Goal: Information Seeking & Learning: Learn about a topic

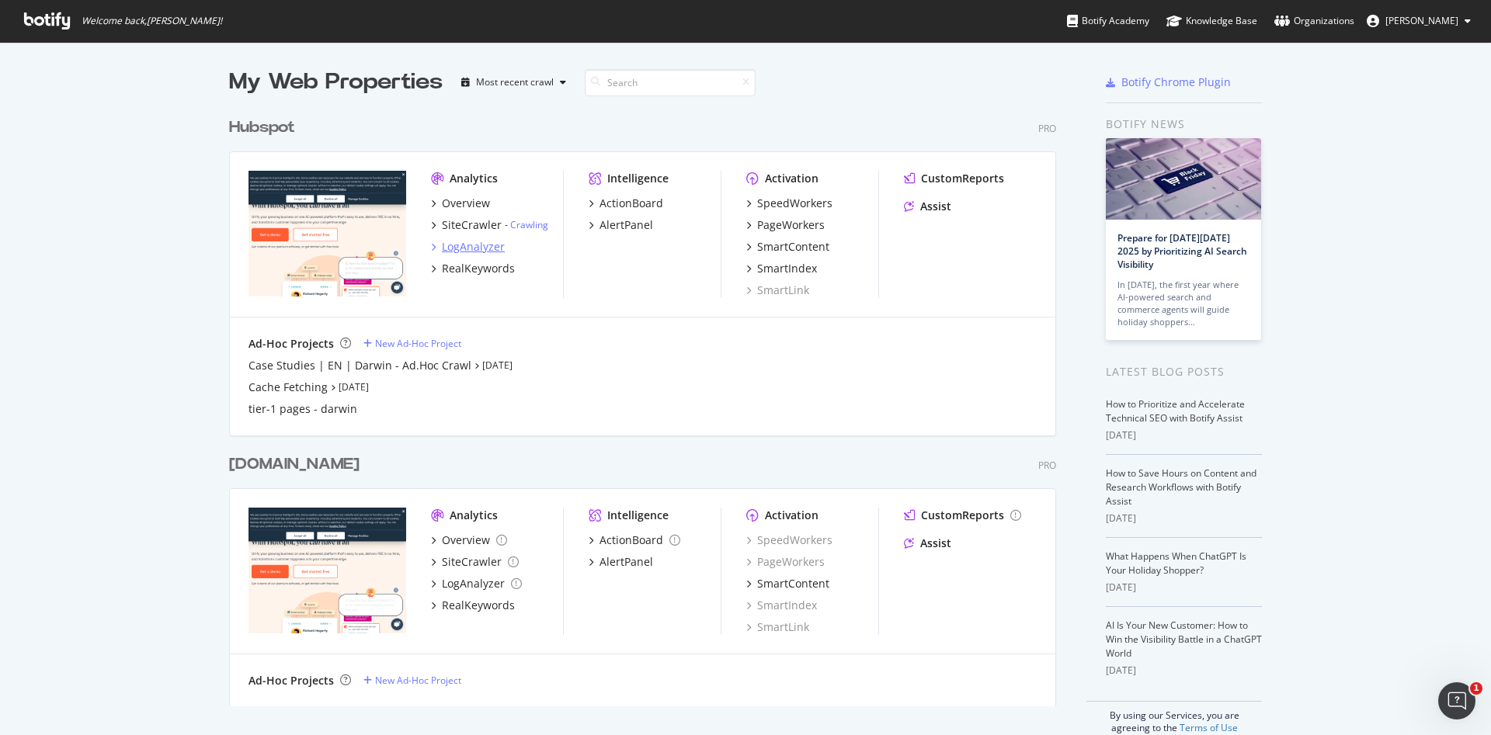
click at [447, 245] on div "LogAnalyzer" at bounding box center [473, 247] width 63 height 16
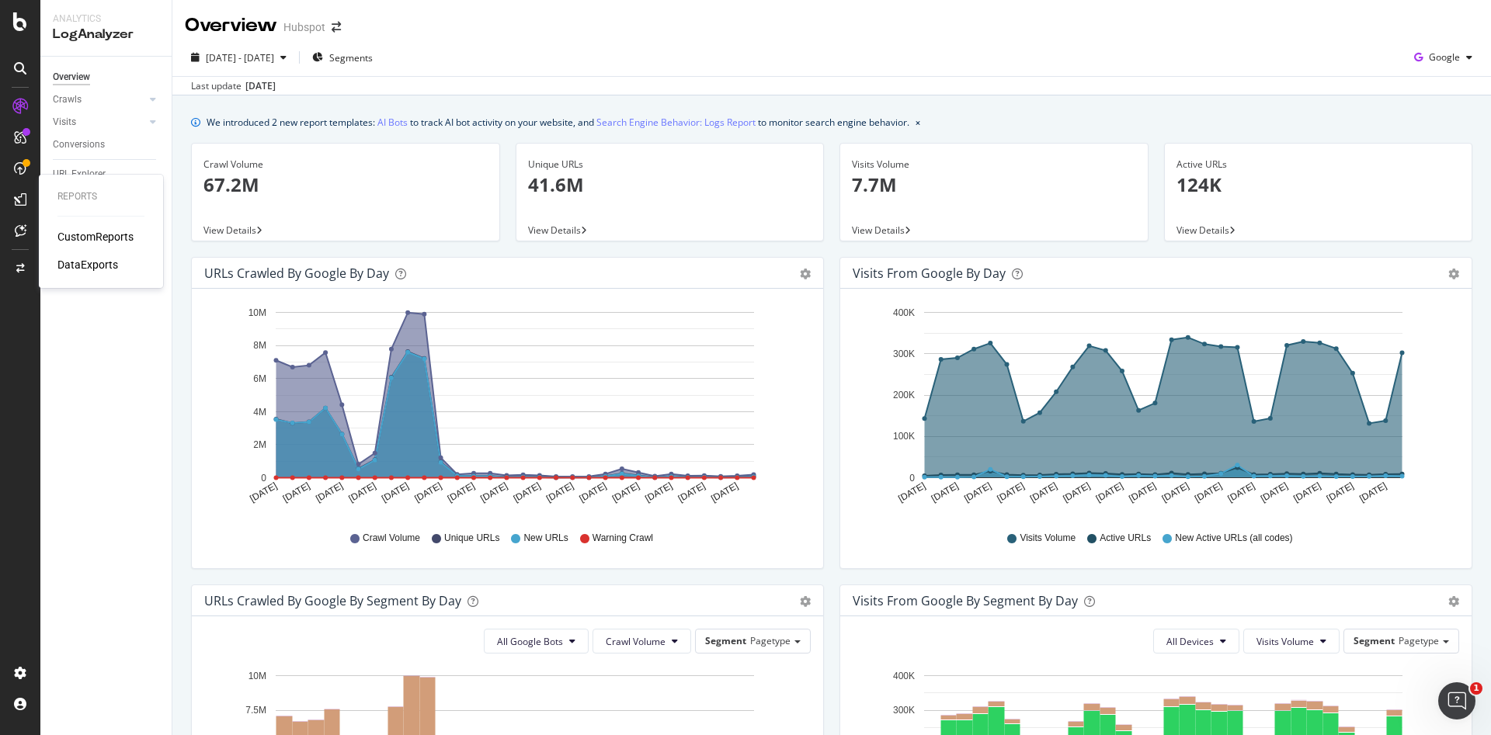
click at [98, 234] on div "CustomReports" at bounding box center [95, 237] width 76 height 16
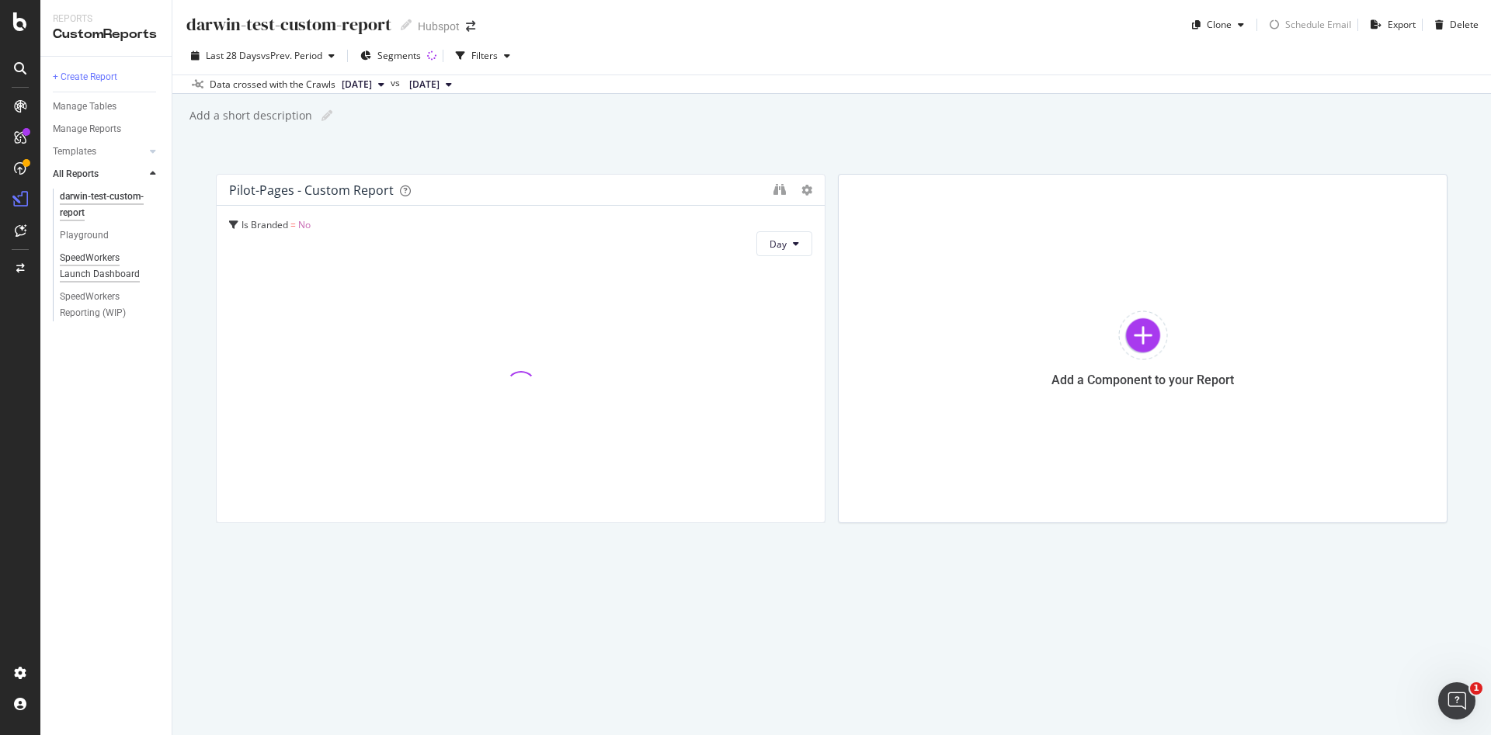
click at [109, 262] on div "SpeedWorkers Launch Dashboard" at bounding box center [105, 266] width 91 height 33
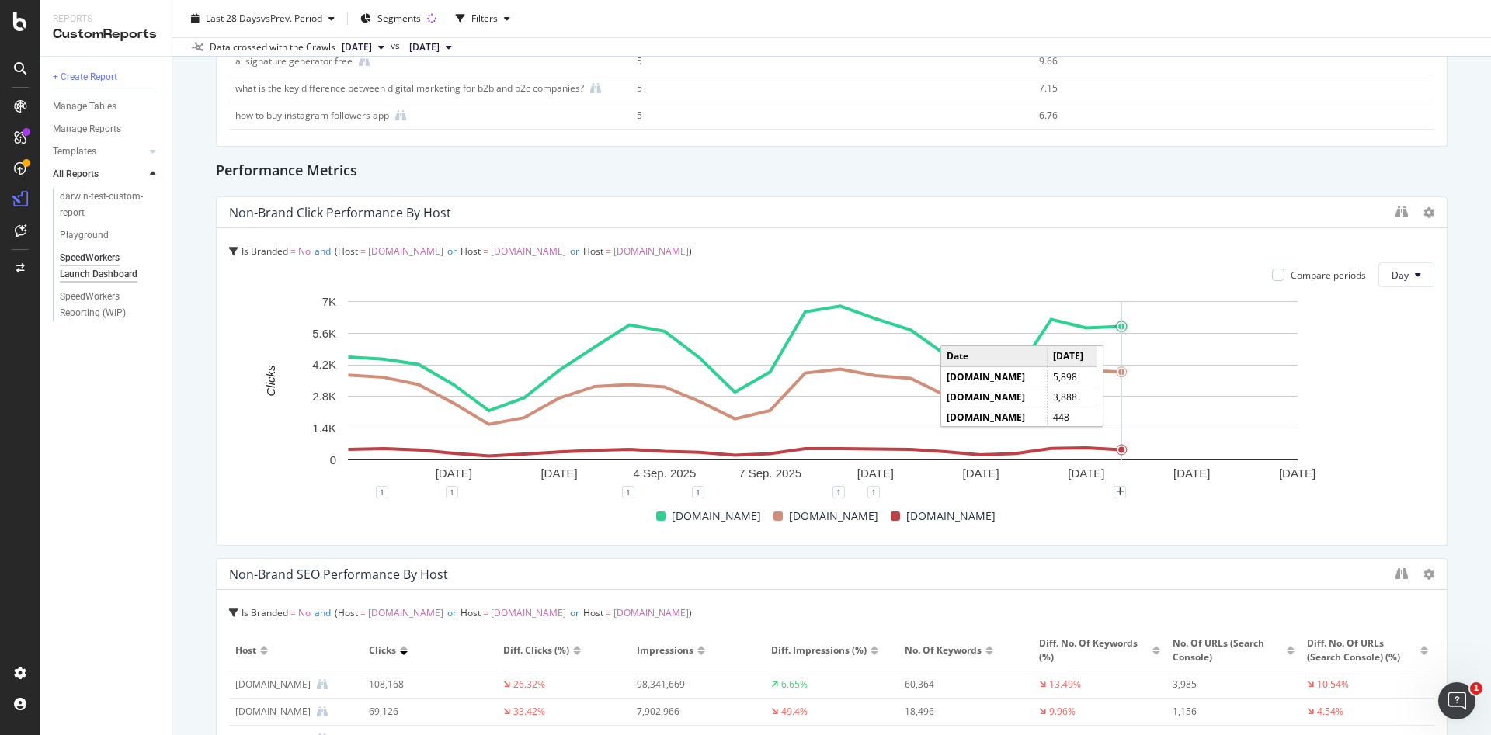
scroll to position [3467, 0]
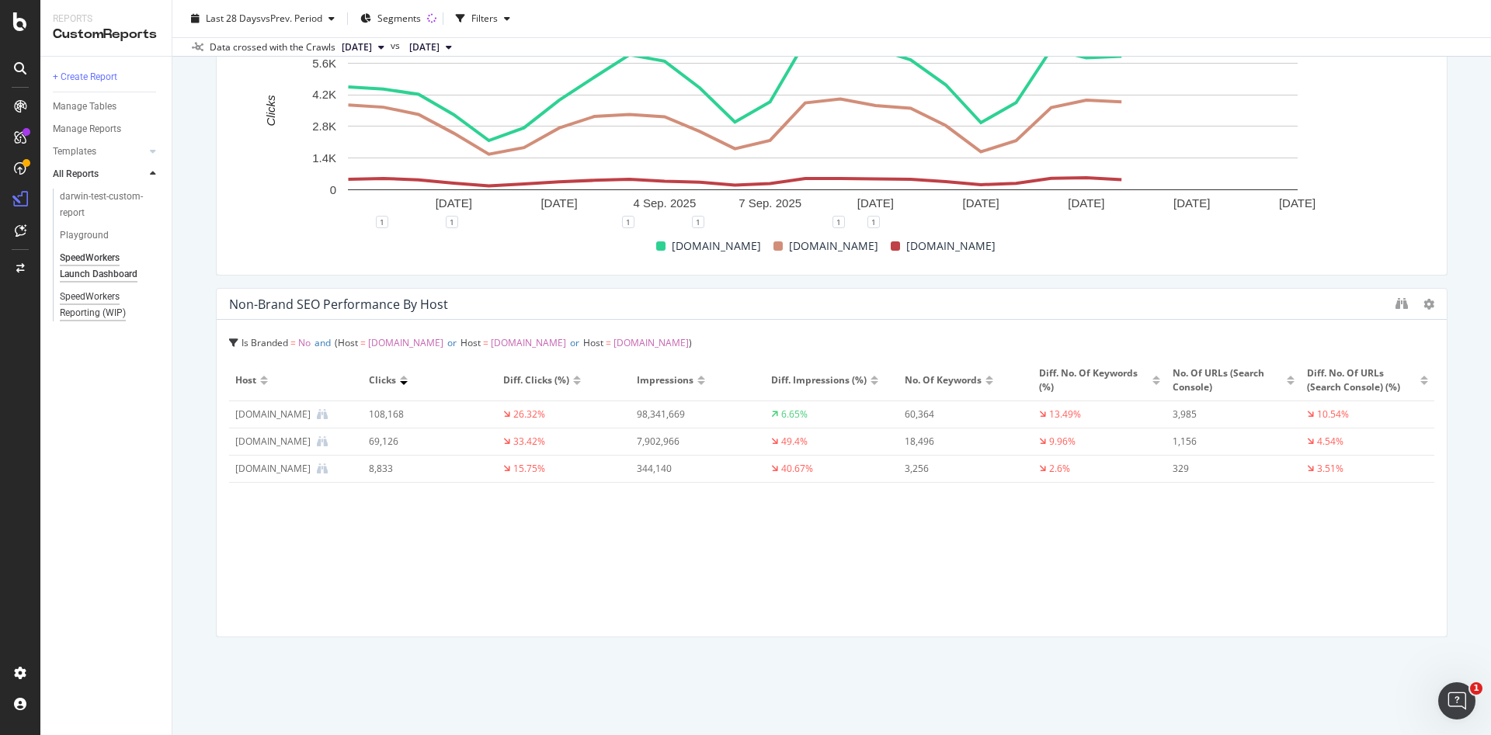
click at [102, 308] on div "SpeedWorkers Reporting (WIP)" at bounding box center [105, 305] width 90 height 33
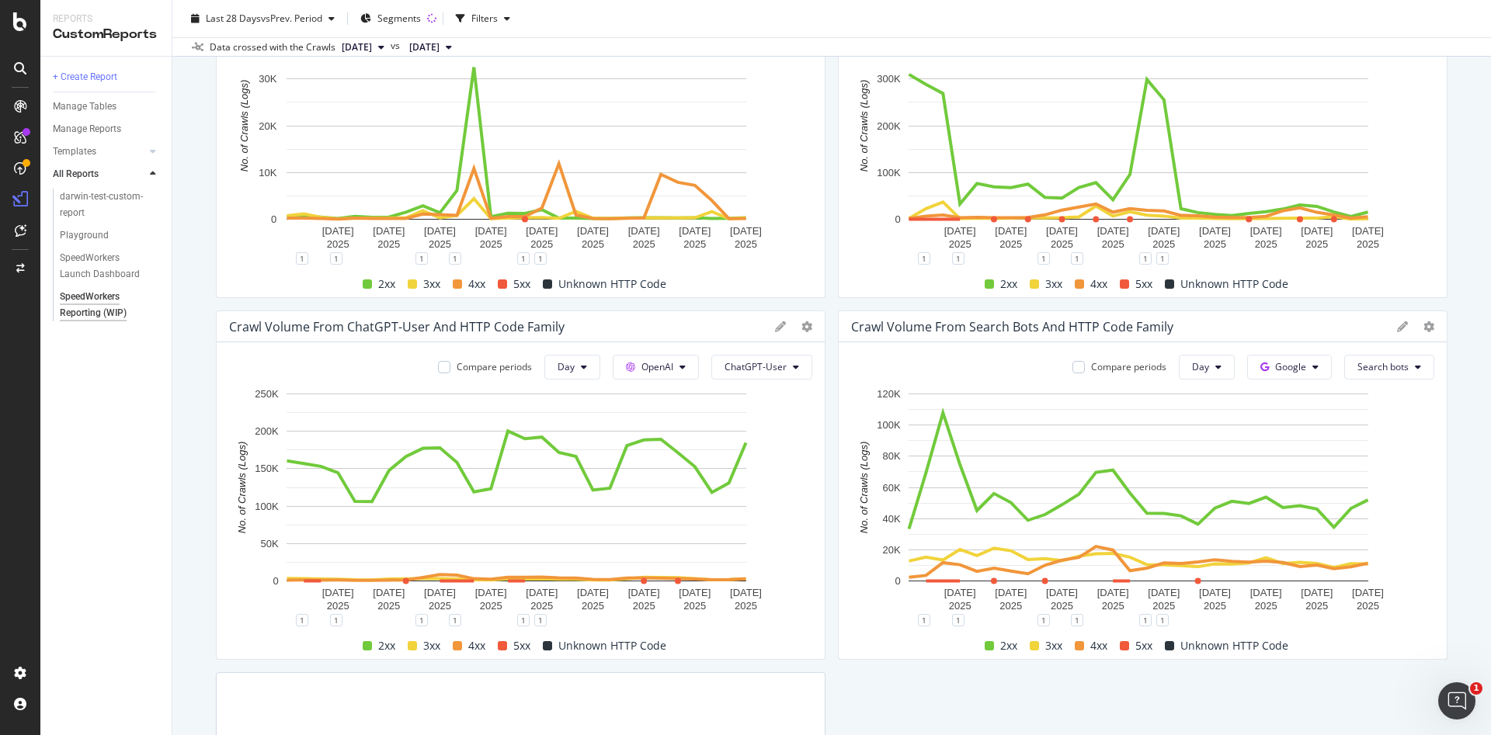
scroll to position [589, 0]
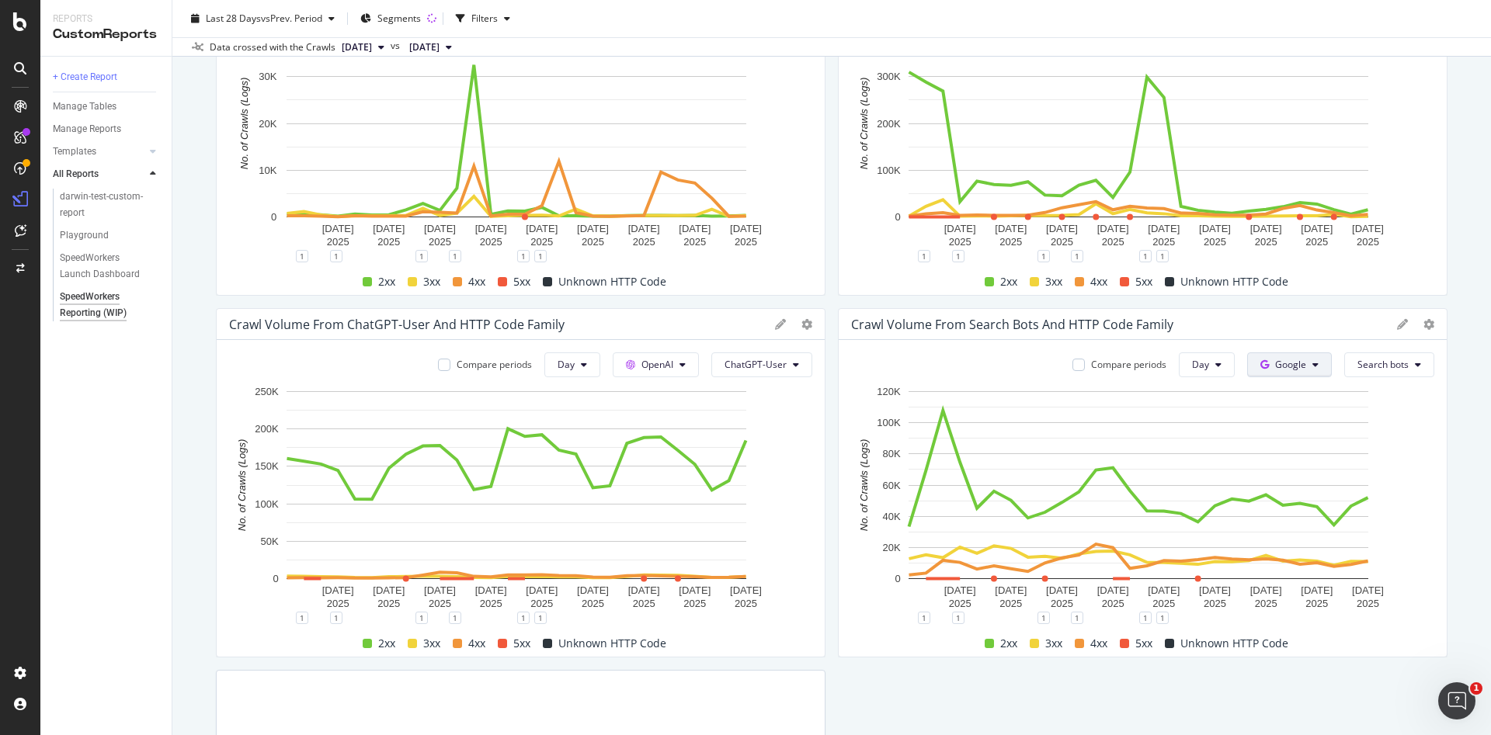
click at [1269, 374] on button "Google" at bounding box center [1289, 364] width 85 height 25
click at [1282, 447] on span "OpenAI" at bounding box center [1296, 453] width 57 height 14
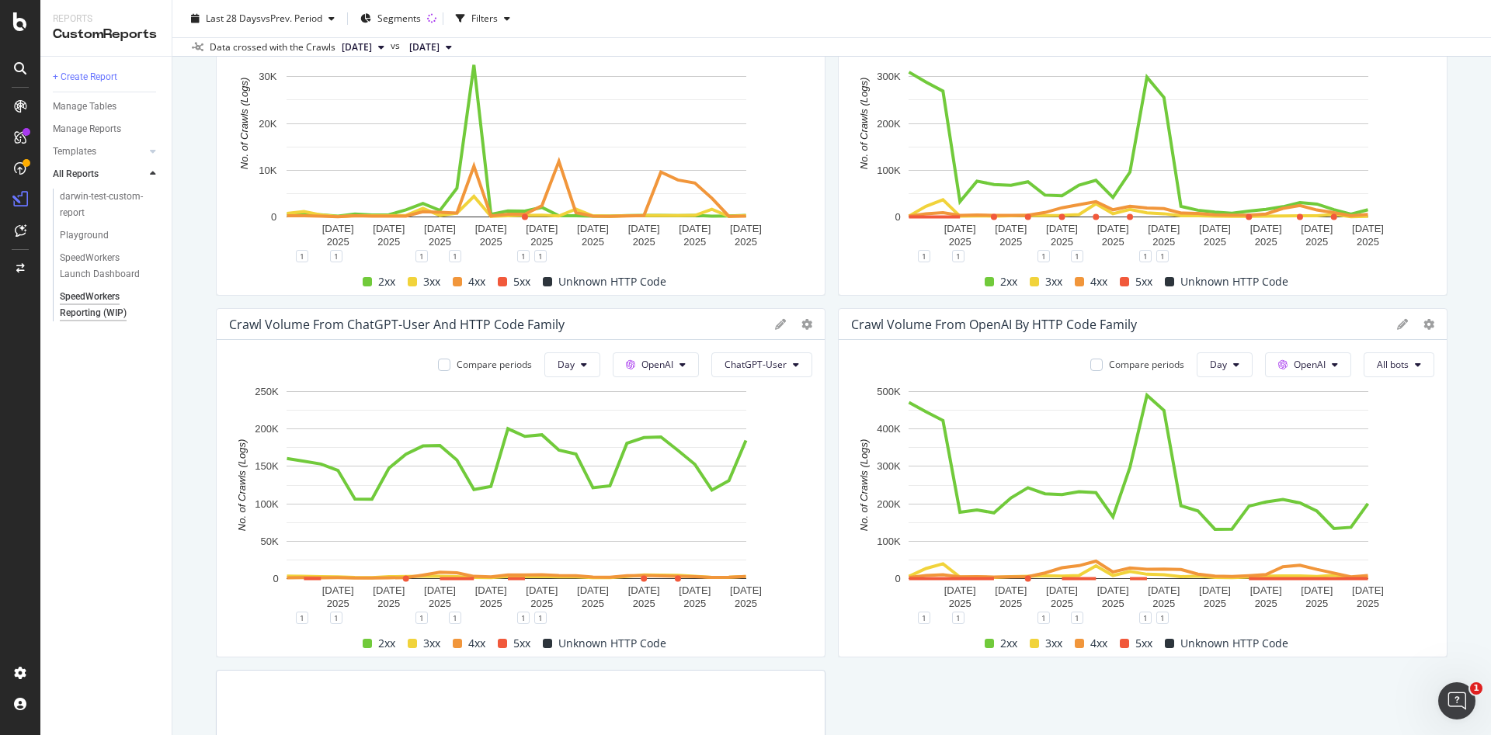
click at [1397, 322] on icon at bounding box center [1402, 324] width 11 height 11
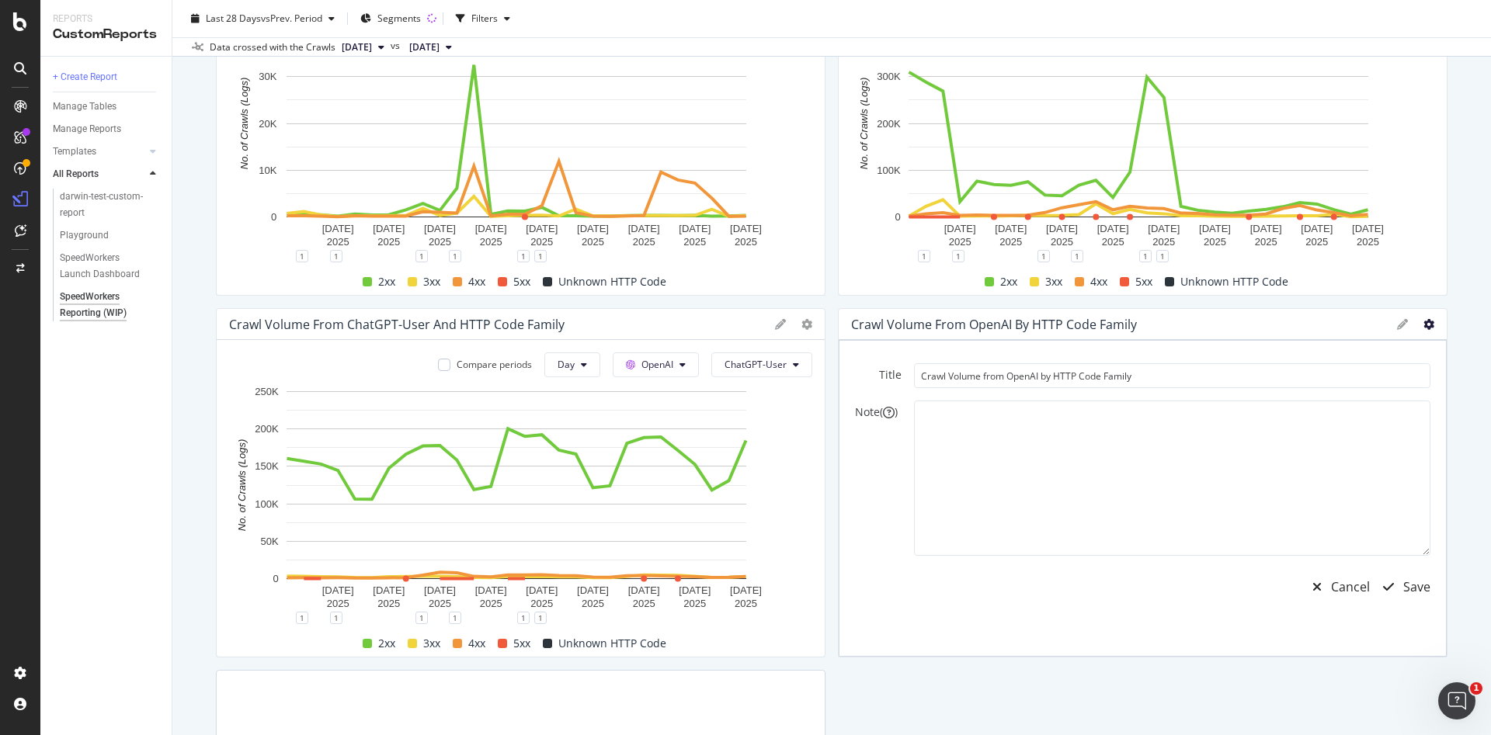
click at [1423, 322] on icon at bounding box center [1428, 324] width 11 height 11
click at [1335, 295] on span "Pie" at bounding box center [1334, 296] width 116 height 14
click at [1403, 595] on div "Save" at bounding box center [1416, 587] width 27 height 18
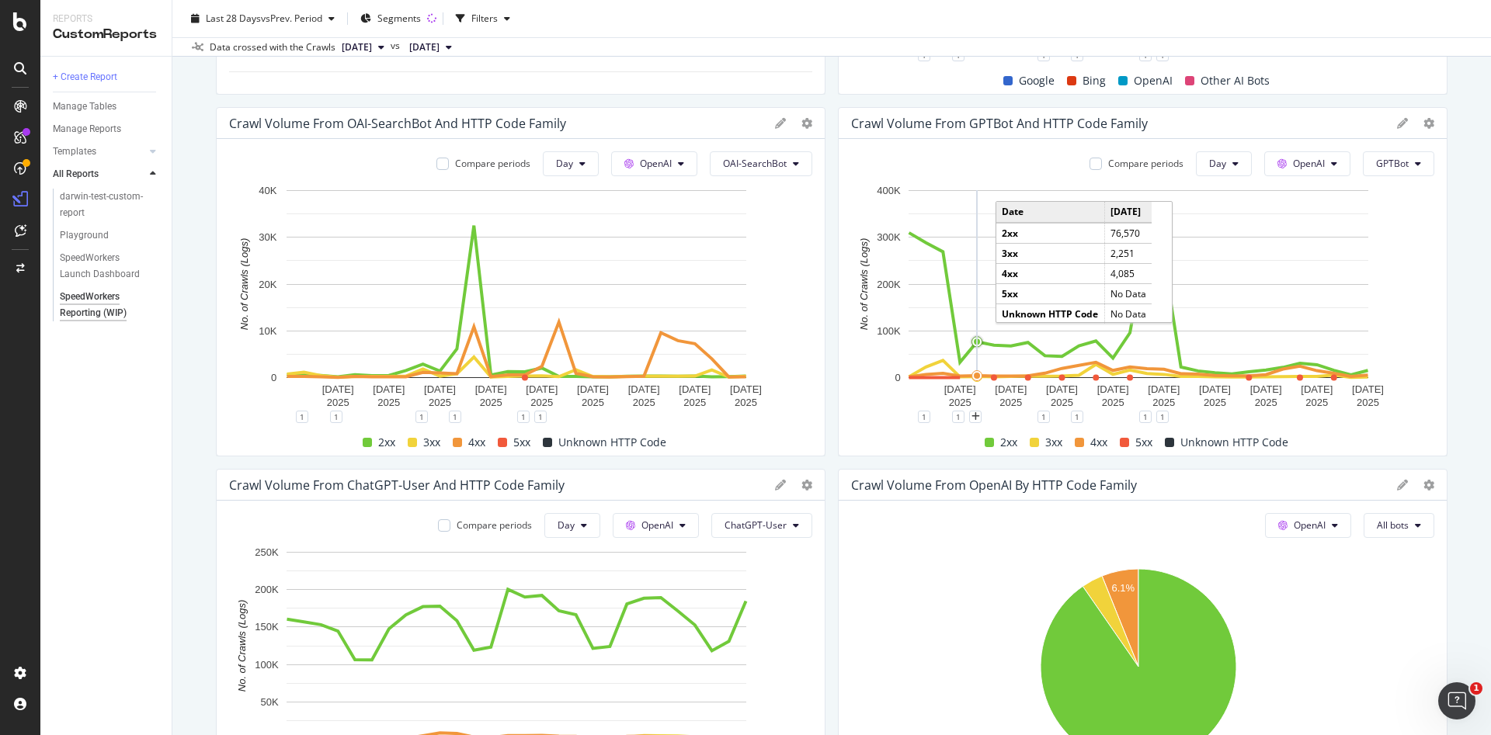
scroll to position [428, 0]
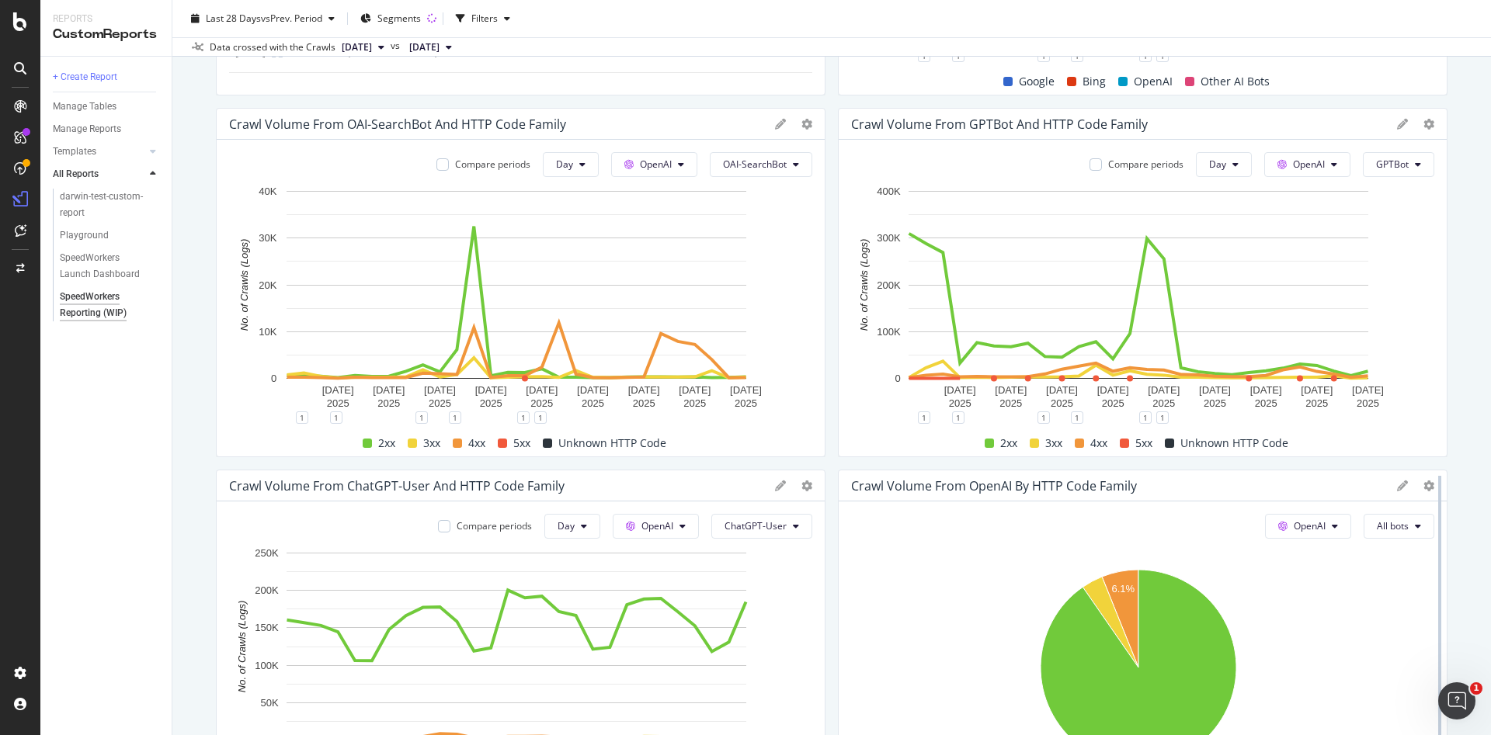
click at [1432, 489] on div at bounding box center [1440, 644] width 16 height 349
click at [1423, 484] on icon at bounding box center [1428, 486] width 11 height 11
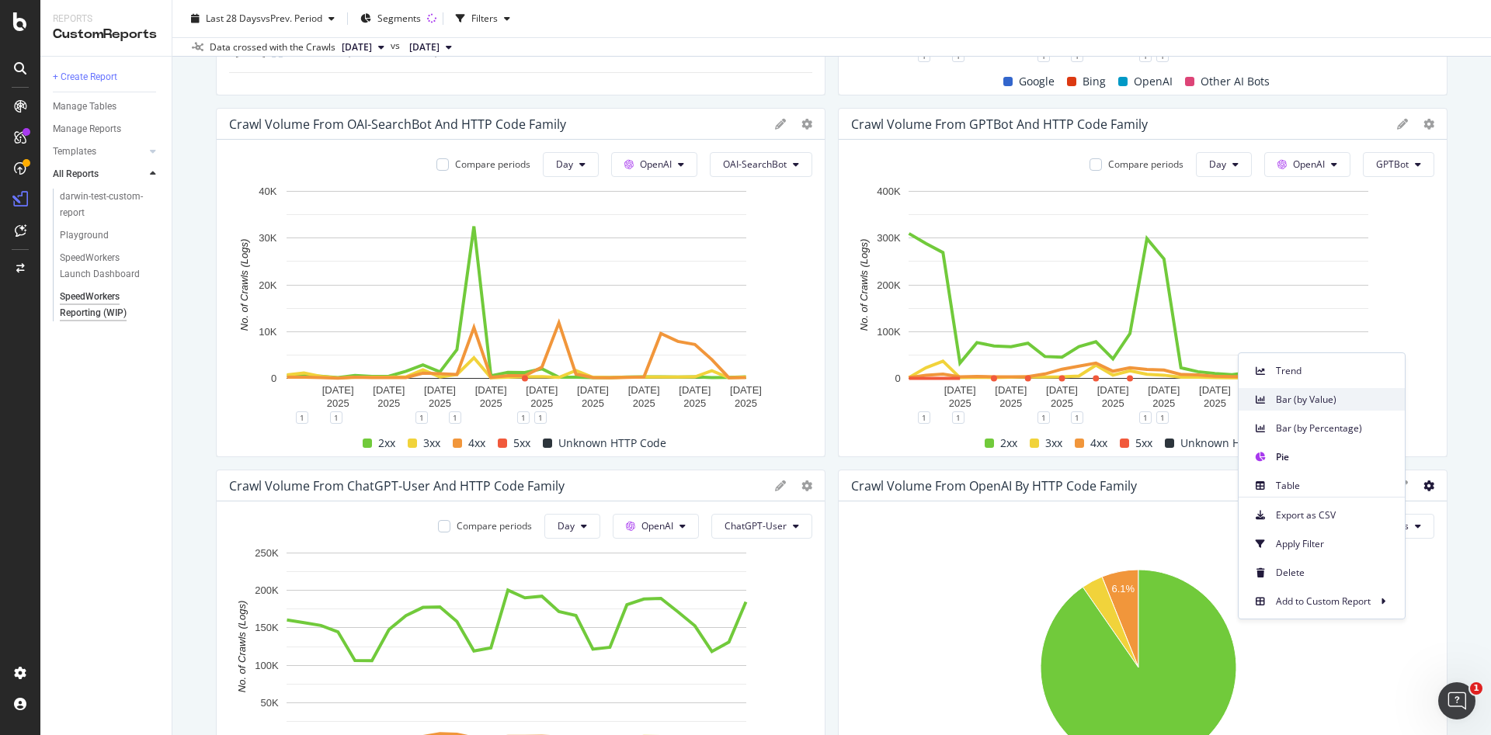
click at [1367, 406] on div "Bar (by Value)" at bounding box center [1321, 399] width 166 height 23
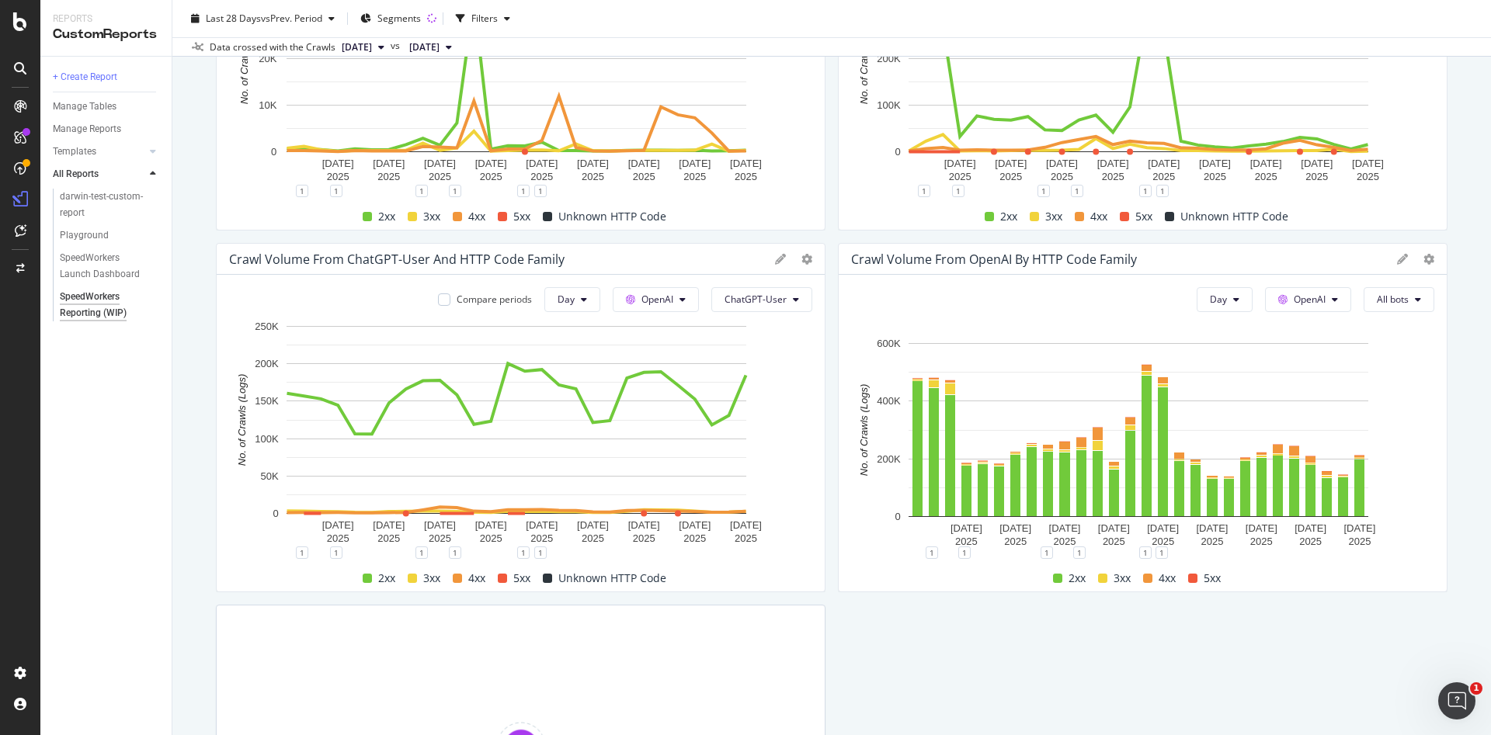
scroll to position [656, 0]
click at [1423, 256] on icon at bounding box center [1428, 257] width 11 height 11
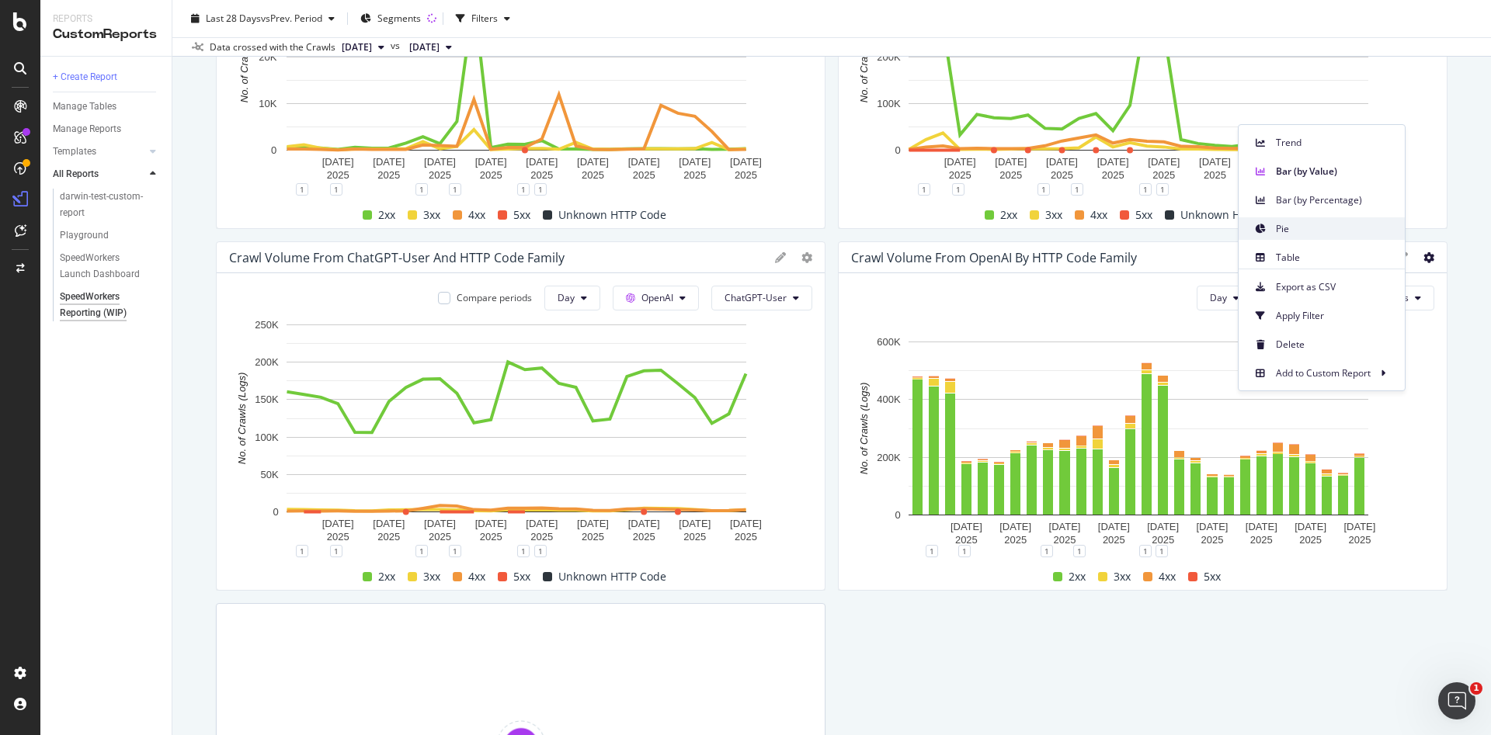
click at [1350, 231] on span "Pie" at bounding box center [1334, 229] width 116 height 14
